Goal: Task Accomplishment & Management: Complete application form

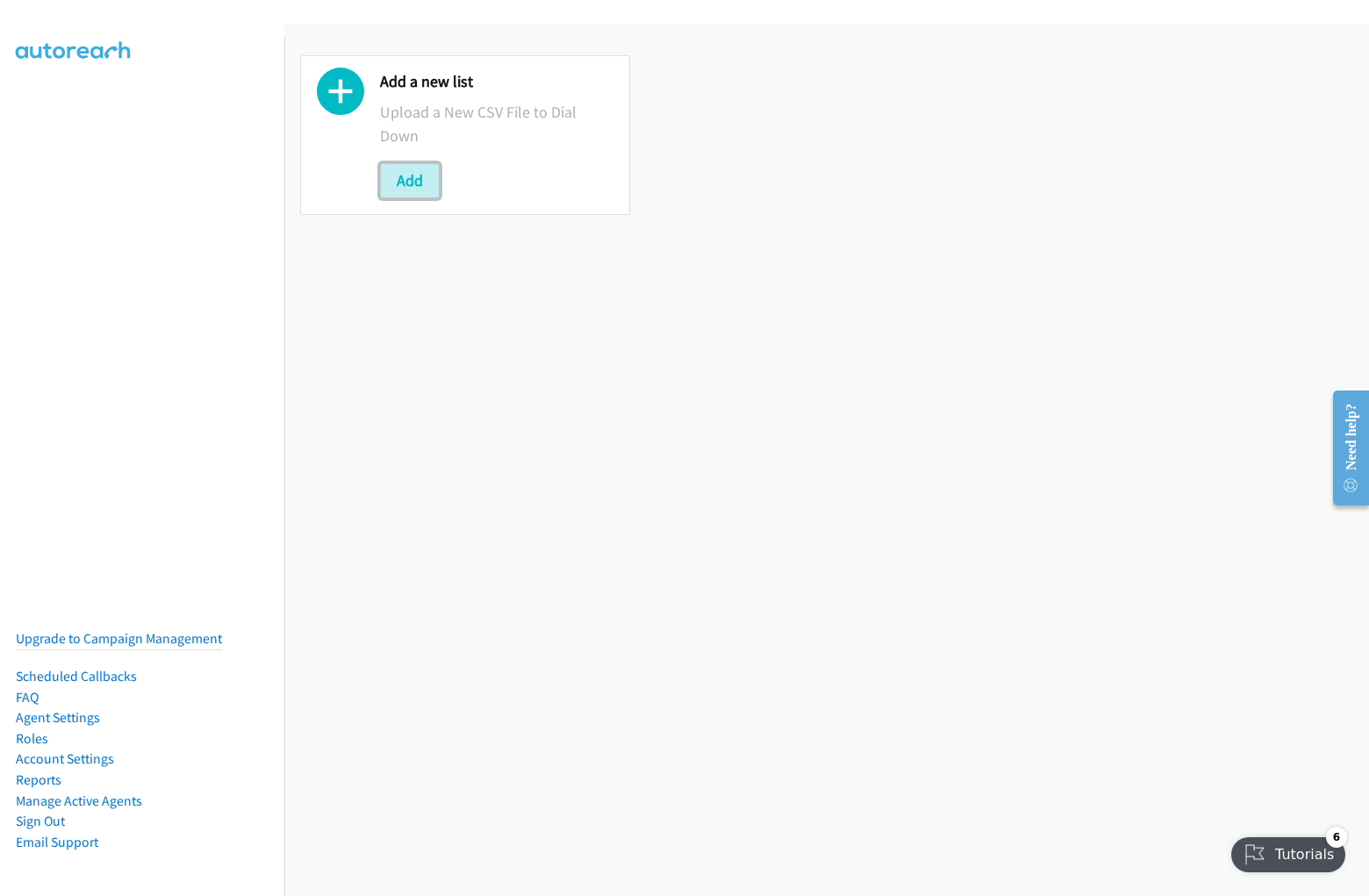
click at [409, 180] on button "Add" at bounding box center [410, 181] width 60 height 36
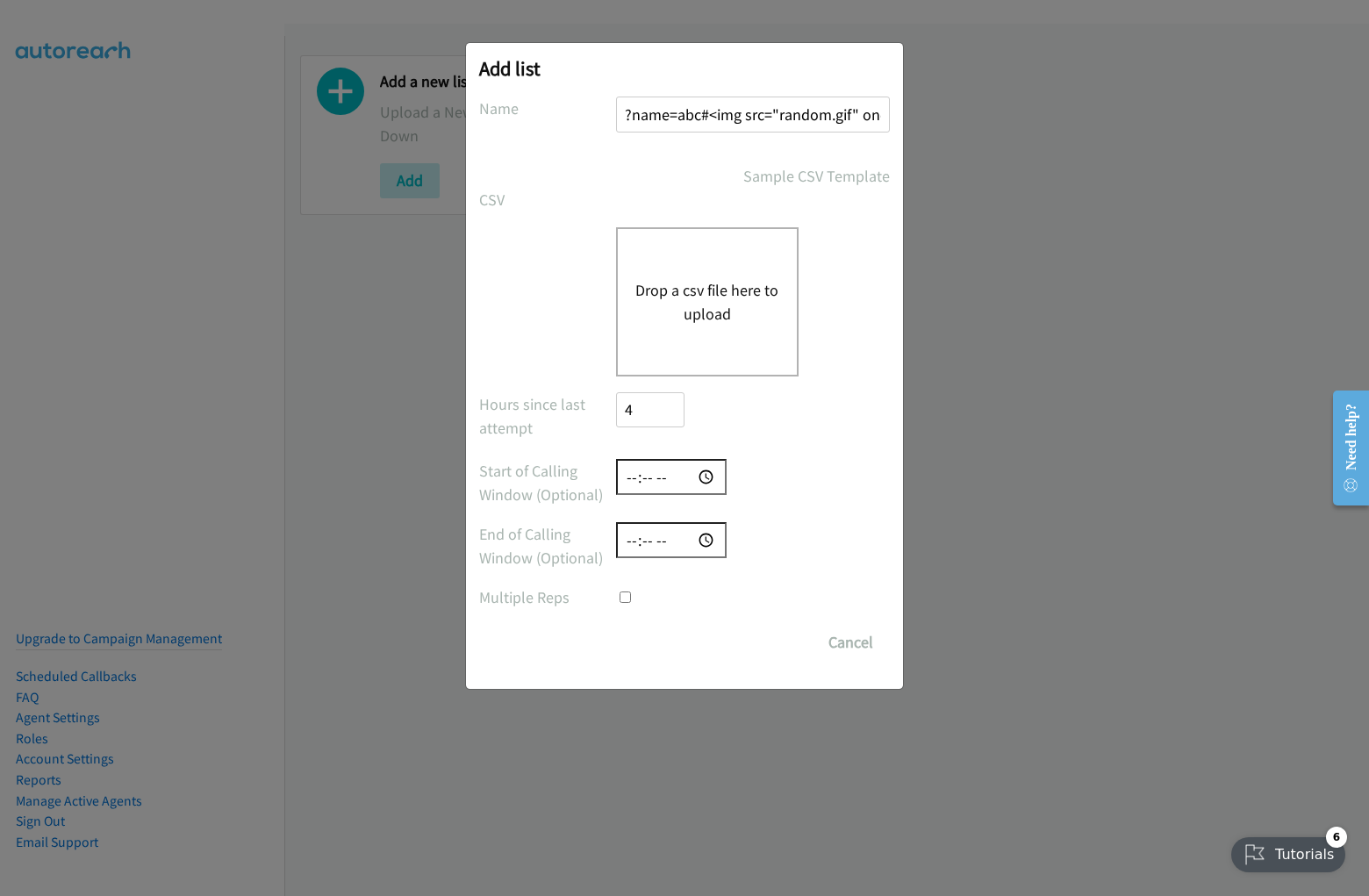
scroll to position [0, 117]
click at [752, 114] on input "?name=abc#<img src="random.gif" onerror=alert(5397)>" at bounding box center [753, 114] width 274 height 36
type input "?name=abc#<img src="random.gif" onerror=alert(5397)>"
click at [649, 409] on input "number" at bounding box center [650, 410] width 68 height 36
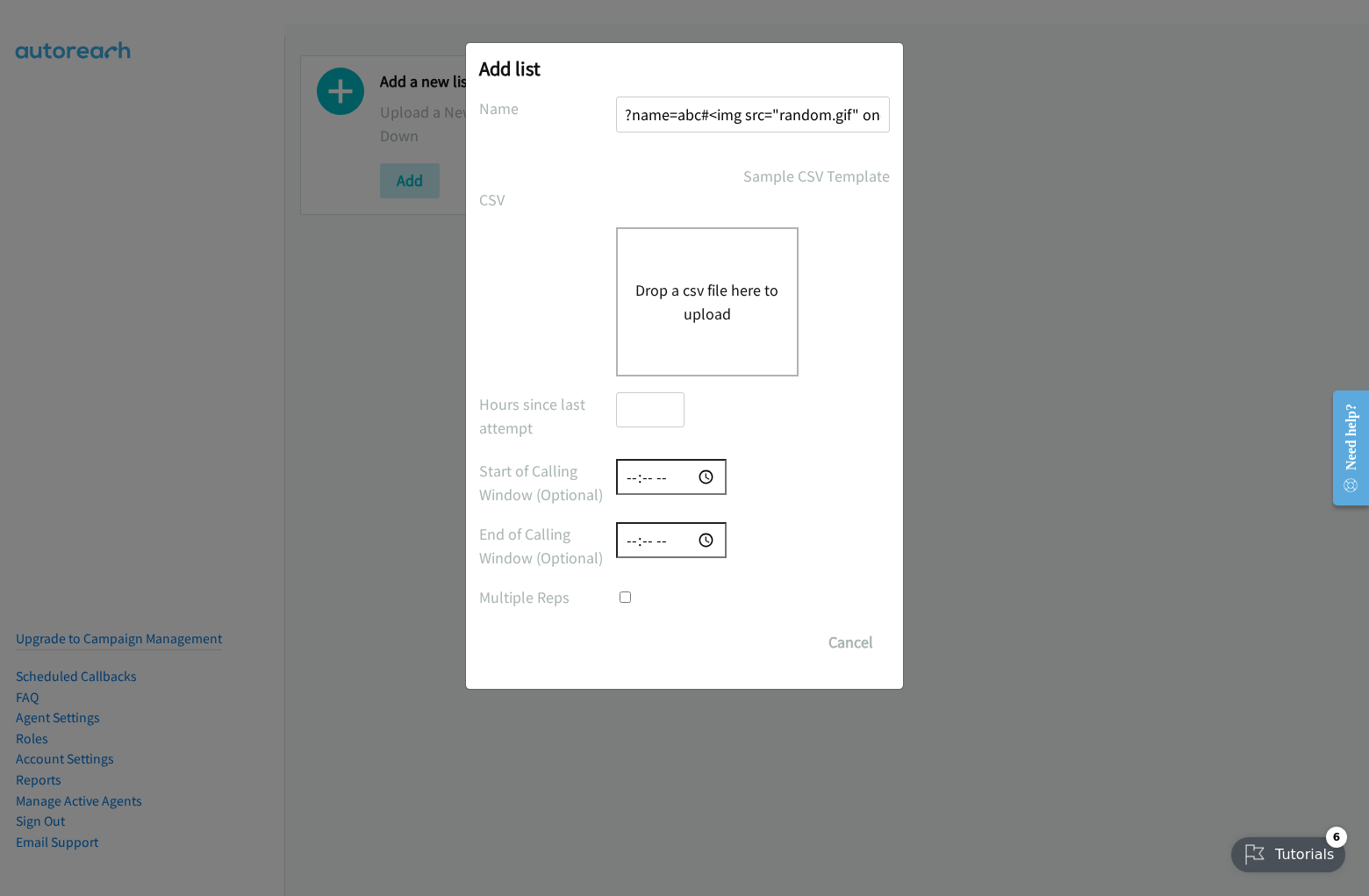
scroll to position [0, 0]
click at [672, 476] on input "time" at bounding box center [672, 477] width 110 height 36
click at [672, 540] on input "time" at bounding box center [672, 540] width 110 height 36
click at [619, 591] on input "checkbox" at bounding box center [625, 597] width 11 height 11
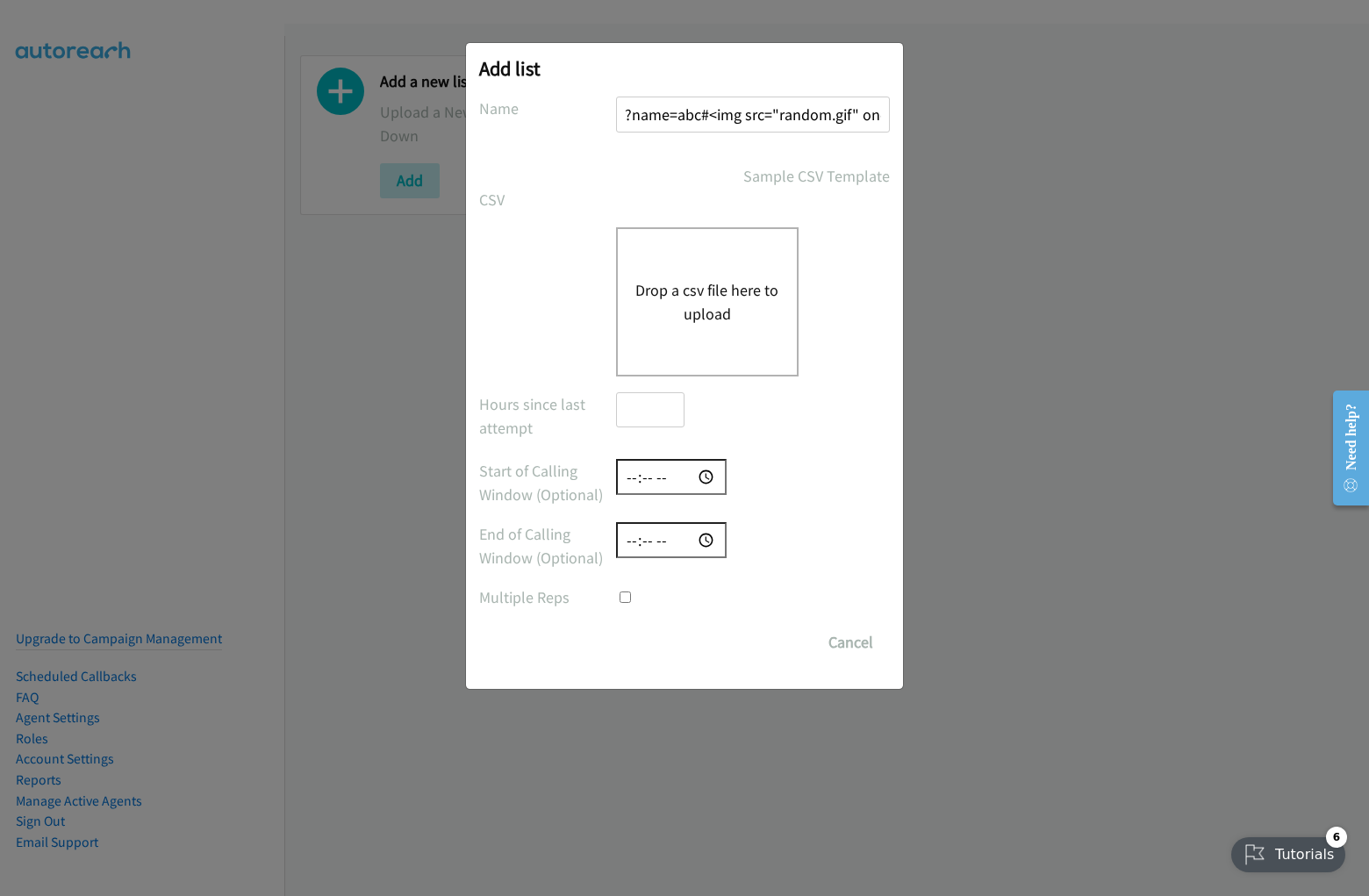
click at [625, 597] on input "checkbox" at bounding box center [625, 597] width 11 height 11
checkbox input "true"
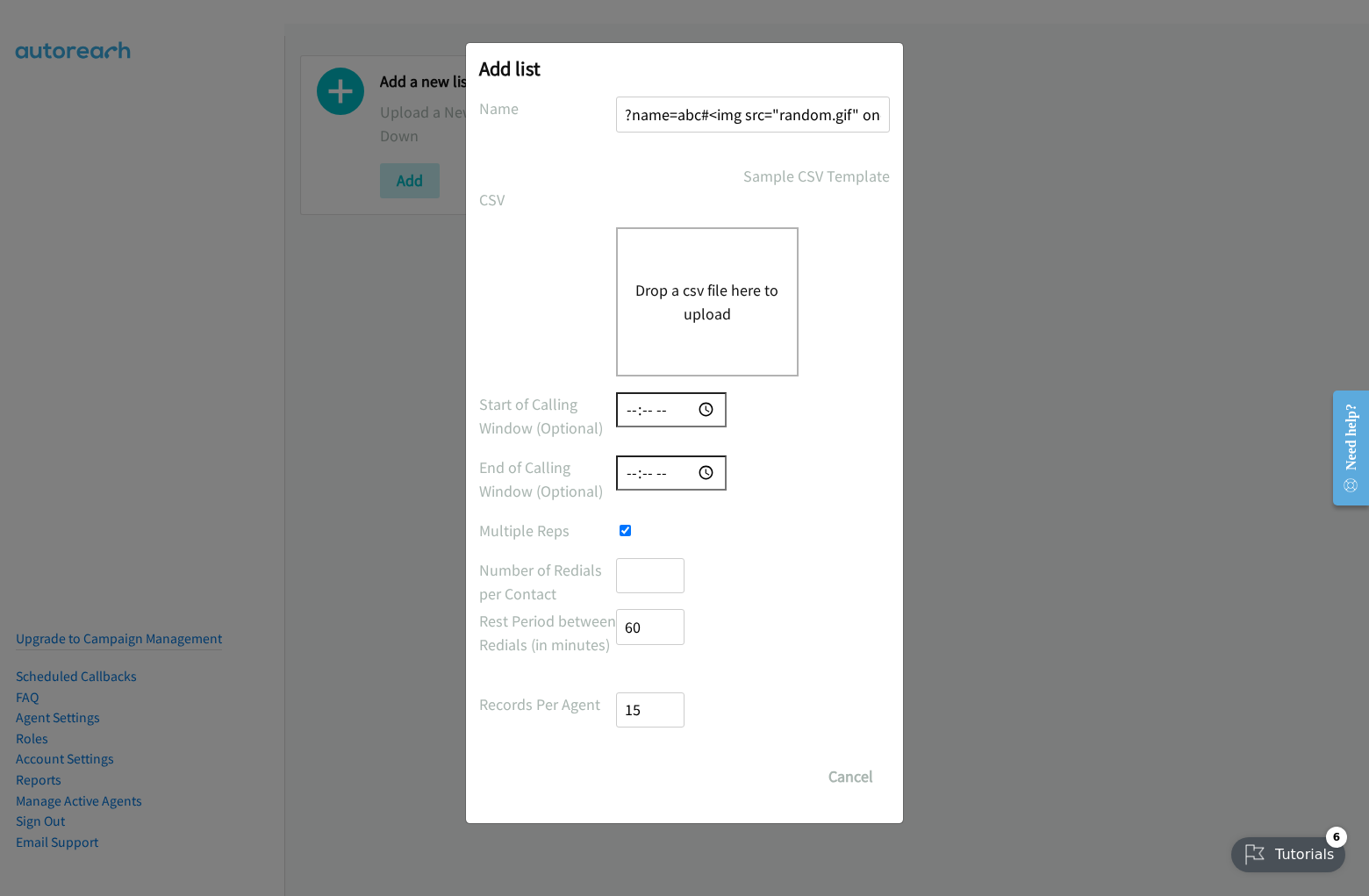
scroll to position [0, 2]
click at [649, 574] on input "number" at bounding box center [650, 576] width 68 height 36
click at [649, 627] on input "number" at bounding box center [650, 627] width 68 height 36
click at [649, 709] on input "number" at bounding box center [650, 710] width 68 height 36
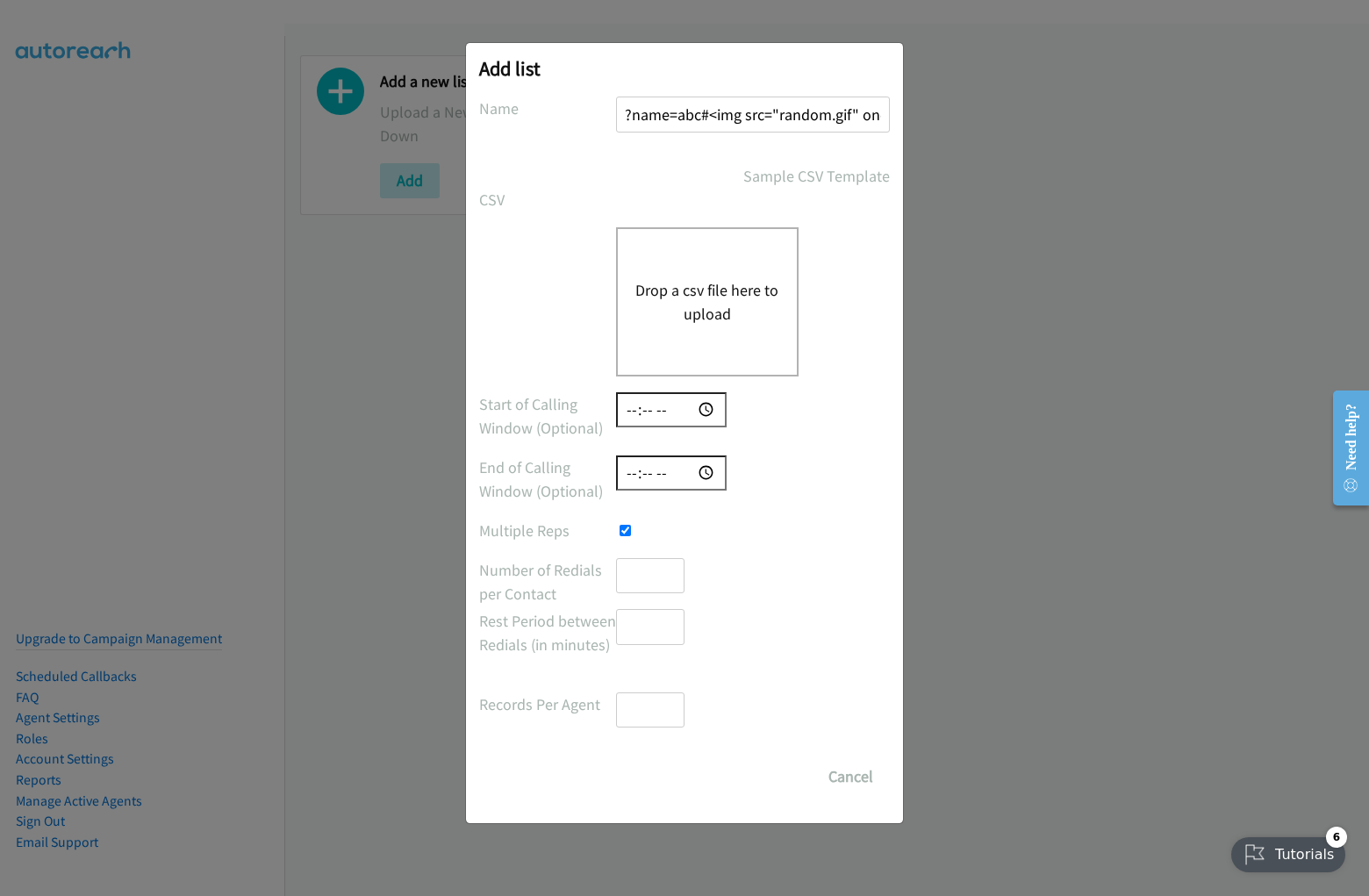
click at [617, 759] on input "Save List" at bounding box center [634, 767] width 34 height 18
click at [706, 301] on button "Drop a csv file here to upload" at bounding box center [707, 301] width 144 height 48
click at [851, 776] on button "Cancel" at bounding box center [851, 776] width 78 height 36
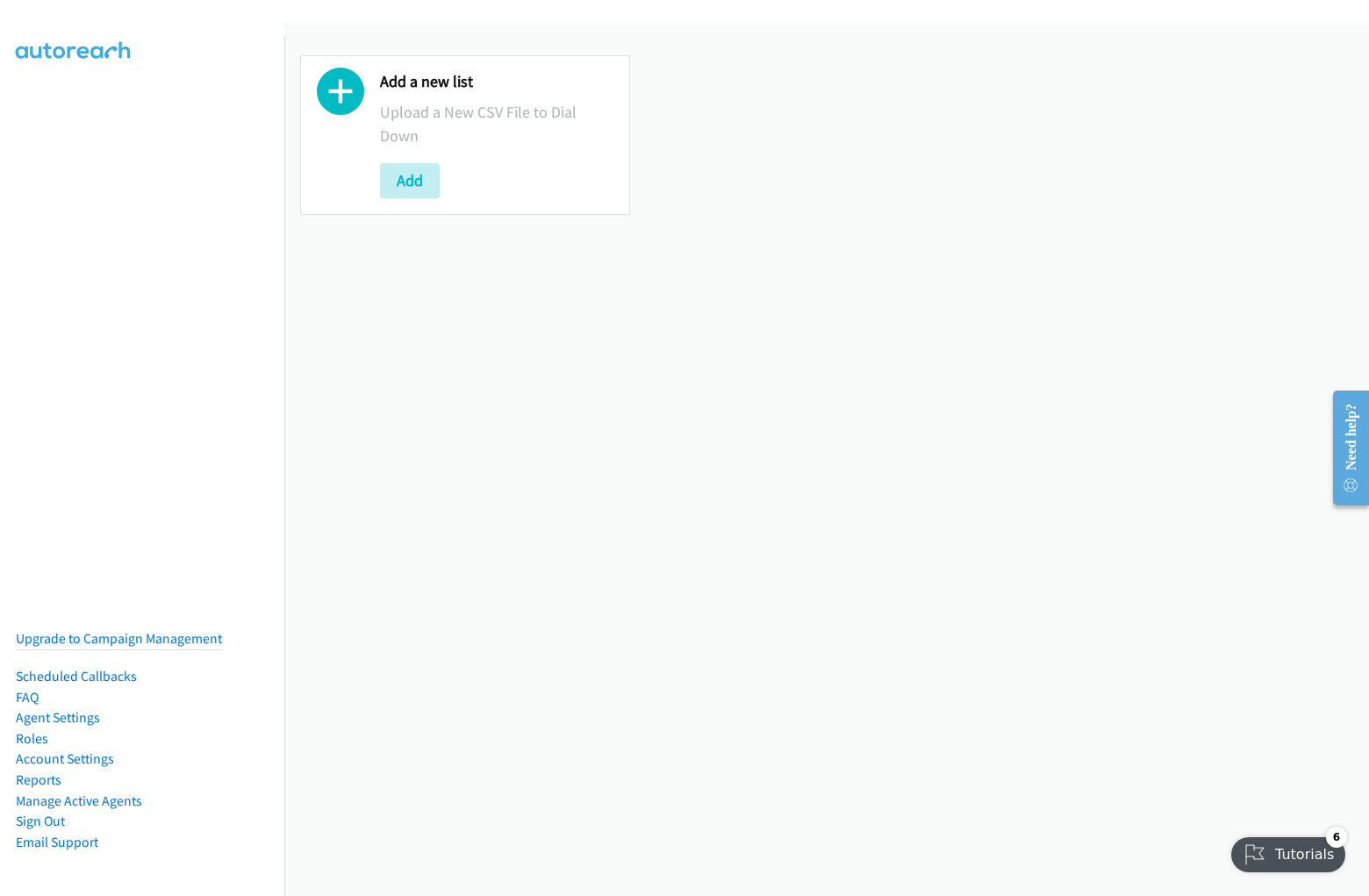
click at [685, 54] on div "Add a new list Upload a New CSV File to Dial Down Add" at bounding box center [826, 135] width 1085 height 191
click at [827, 460] on div "Add a new list Upload a New CSV File to Dial Down Add" at bounding box center [826, 459] width 1085 height 872
click at [820, 135] on div "Add a new list Upload a New CSV File to Dial Down Add" at bounding box center [826, 135] width 1085 height 191
click at [462, 135] on p "Upload a New CSV File to Dial Down" at bounding box center [497, 123] width 234 height 48
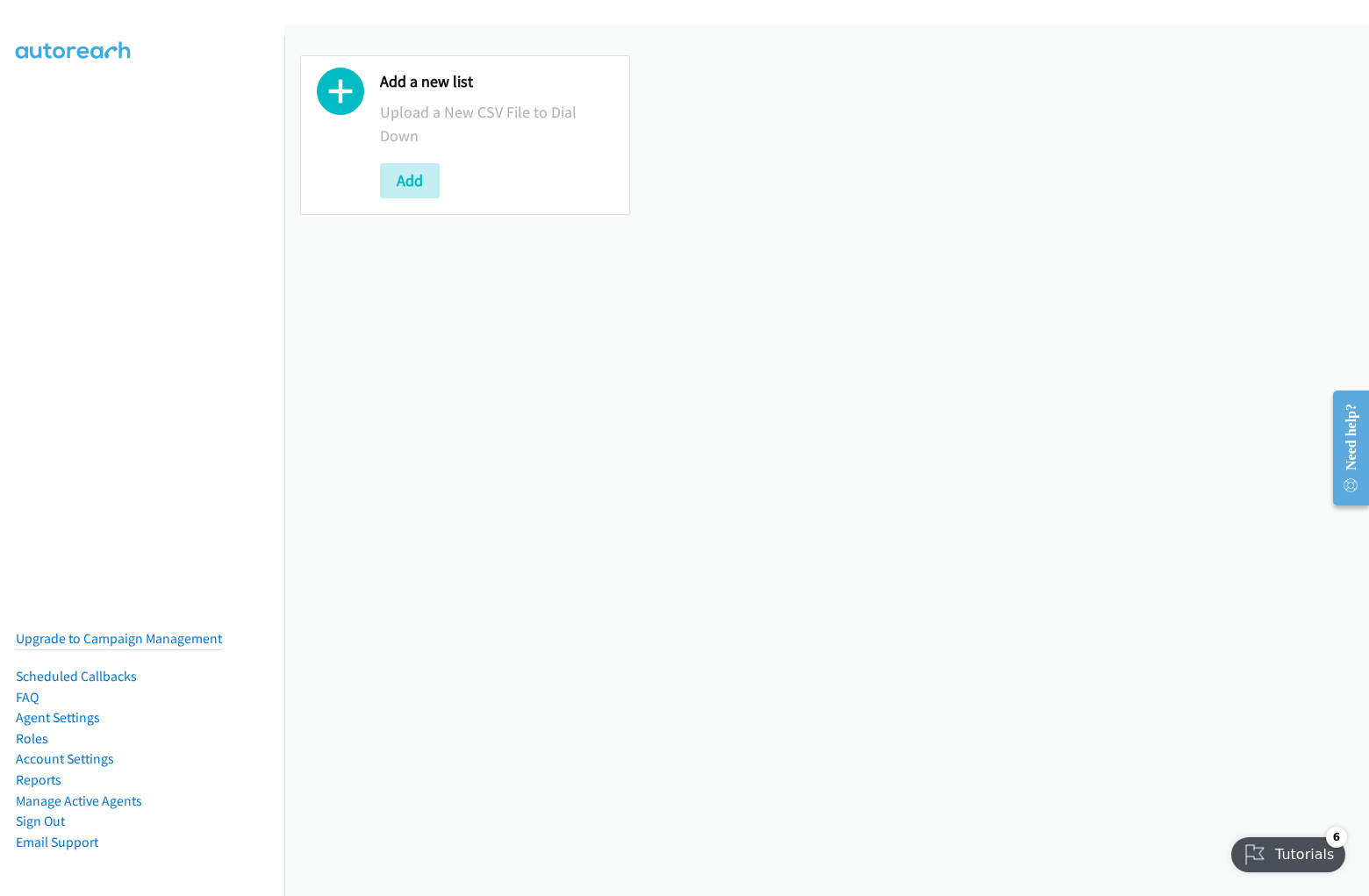
click at [462, 135] on p "Upload a New CSV File to Dial Down" at bounding box center [497, 123] width 234 height 48
click at [341, 135] on div at bounding box center [341, 135] width 48 height 126
click at [494, 135] on p "Upload a New CSV File to Dial Down" at bounding box center [497, 123] width 234 height 48
click at [494, 180] on div "Add" at bounding box center [497, 181] width 234 height 36
